Goal: Task Accomplishment & Management: Use online tool/utility

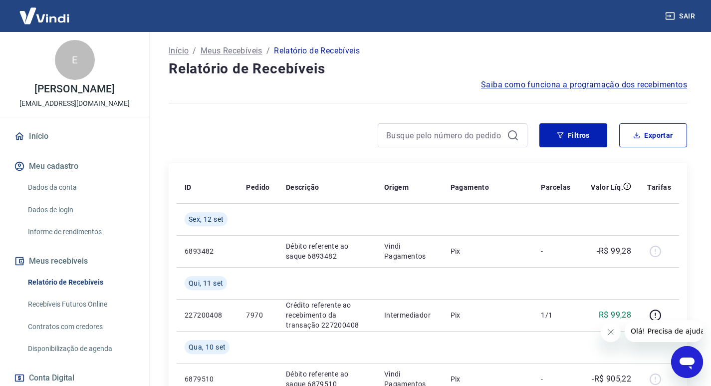
scroll to position [146, 0]
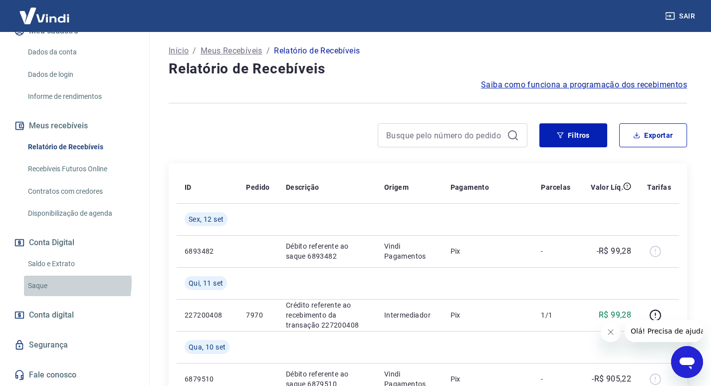
click at [60, 282] on link "Saque" at bounding box center [80, 285] width 113 height 20
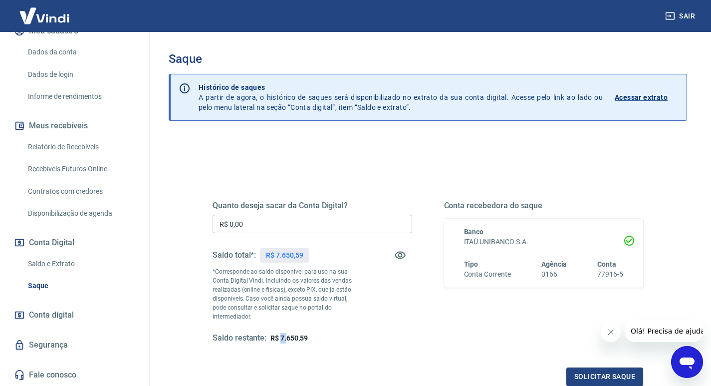
click at [286, 332] on div "Quanto deseja sacar da Conta Digital? R$ 0,00 ​ Saldo total*: R$ 7.650,59 *Corr…" at bounding box center [313, 272] width 200 height 143
click at [294, 342] on p "R$ 7.650,59" at bounding box center [288, 338] width 37 height 10
drag, startPoint x: 309, startPoint y: 339, endPoint x: 280, endPoint y: 342, distance: 28.5
click at [280, 342] on div "Saldo restante: R$ 7.650,59" at bounding box center [313, 338] width 200 height 10
drag, startPoint x: 277, startPoint y: 255, endPoint x: 304, endPoint y: 255, distance: 26.9
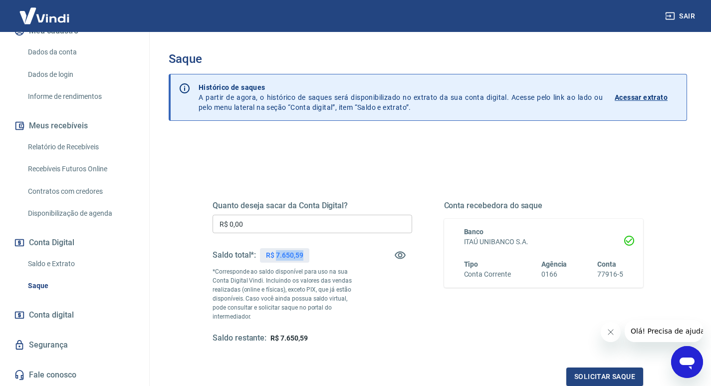
click at [304, 255] on div "R$ 7.650,59" at bounding box center [284, 255] width 49 height 14
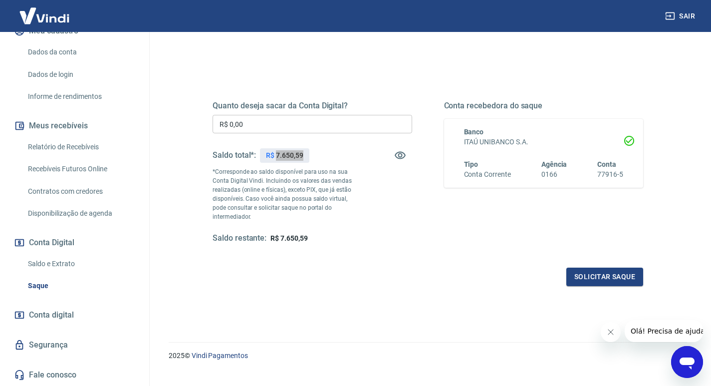
click at [614, 336] on button "Fechar mensagem da empresa" at bounding box center [611, 332] width 20 height 20
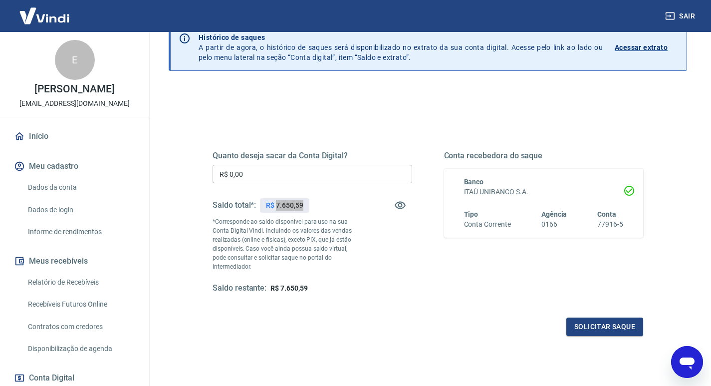
scroll to position [0, 0]
